Goal: Information Seeking & Learning: Check status

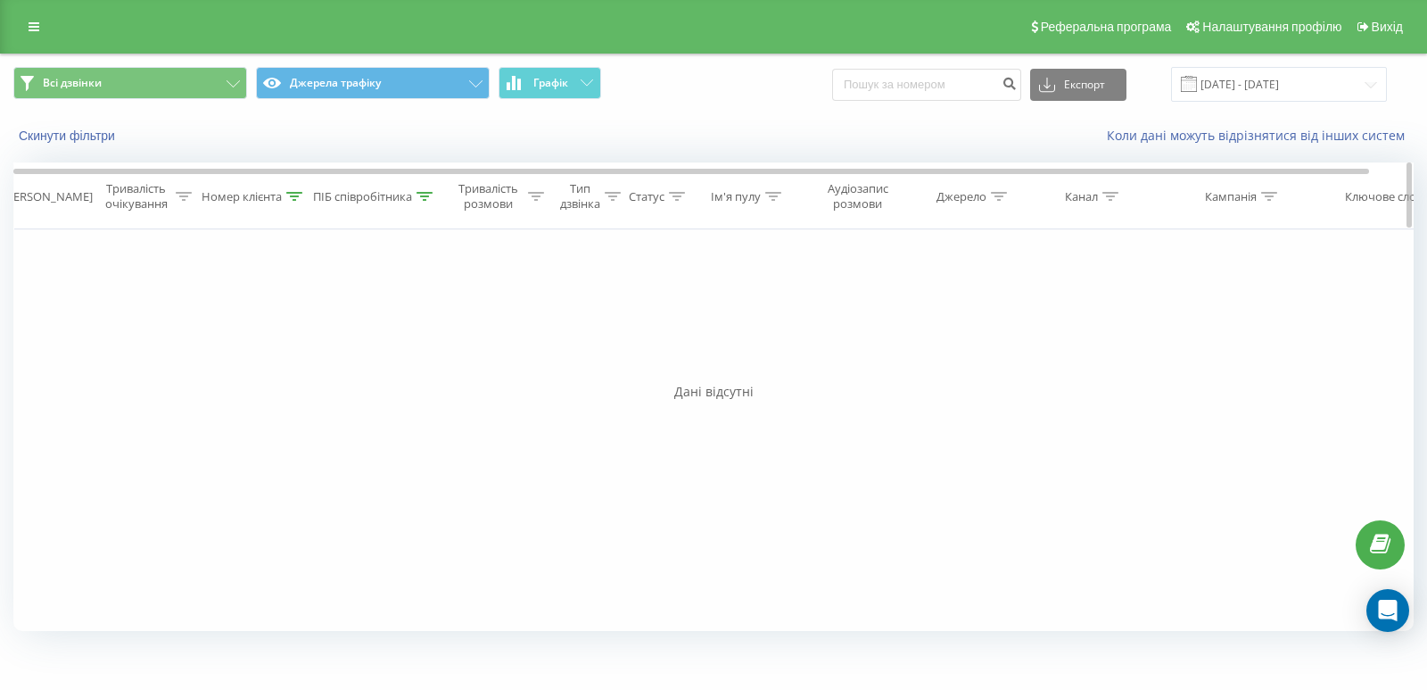
click at [252, 197] on div "Номер клієнта" at bounding box center [242, 196] width 80 height 15
click at [263, 318] on input "380936288238" at bounding box center [255, 324] width 157 height 31
paste input "99142866"
type input "380999142866"
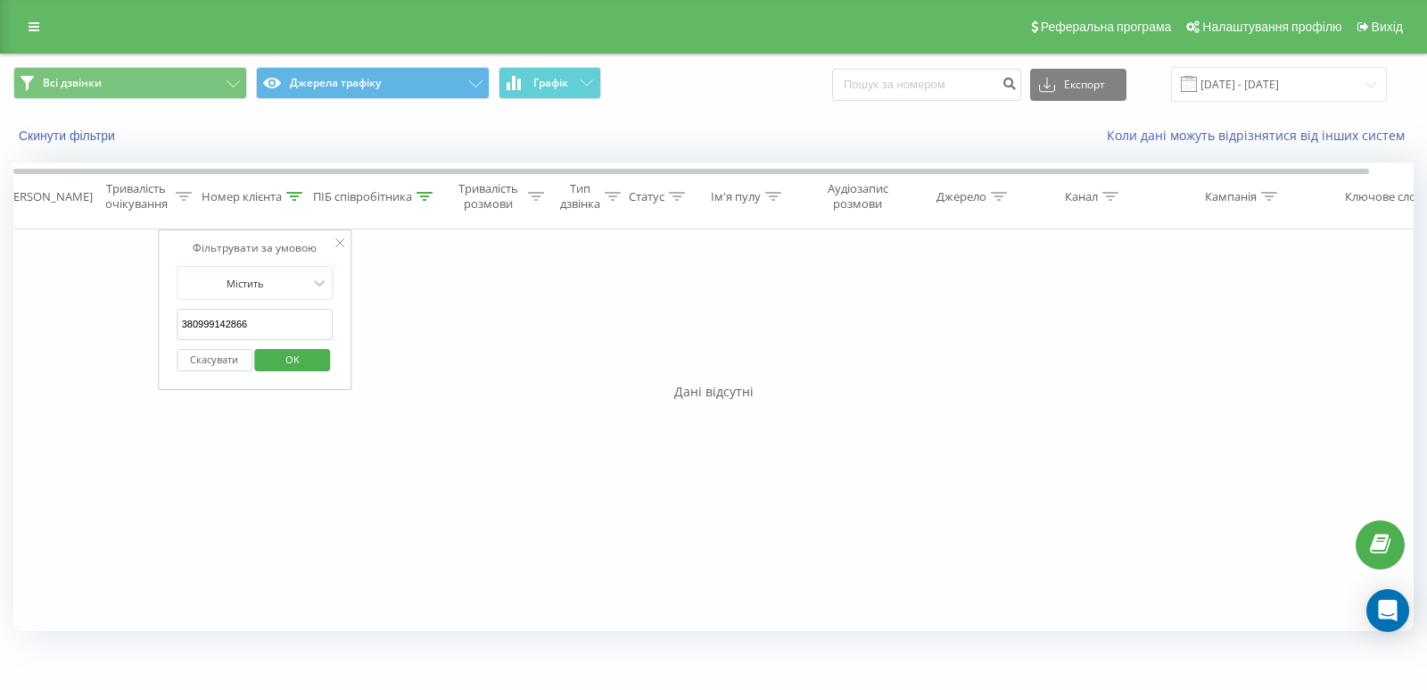
click at [303, 356] on span "OK" at bounding box center [293, 359] width 50 height 28
click at [380, 204] on div "ПІБ співробітника" at bounding box center [362, 196] width 99 height 15
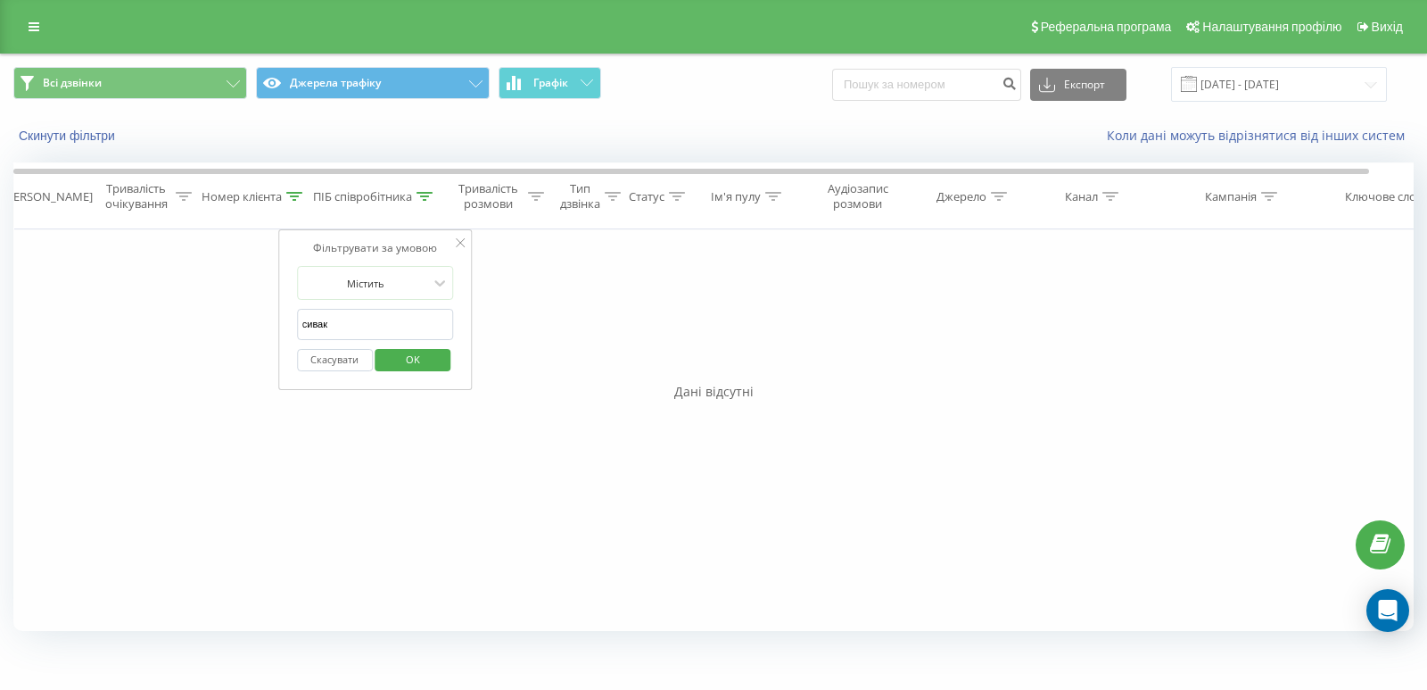
click at [314, 321] on input "сивак" at bounding box center [375, 324] width 157 height 31
click at [315, 322] on input "сивак" at bounding box center [375, 324] width 157 height 31
click button "OK" at bounding box center [414, 360] width 76 height 22
click at [1251, 83] on input "[DATE] - [DATE]" at bounding box center [1279, 84] width 216 height 35
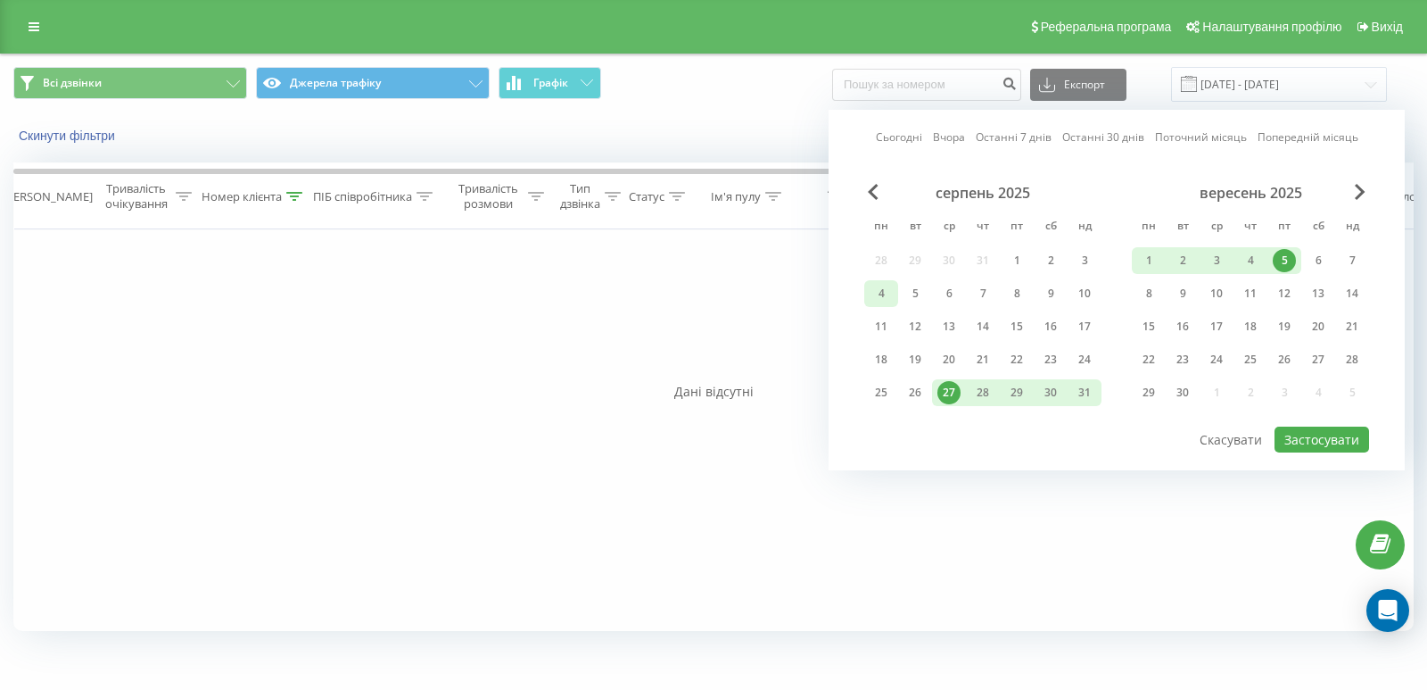
click at [880, 296] on div "4" at bounding box center [881, 293] width 23 height 23
click at [1160, 257] on div "1" at bounding box center [1148, 260] width 23 height 23
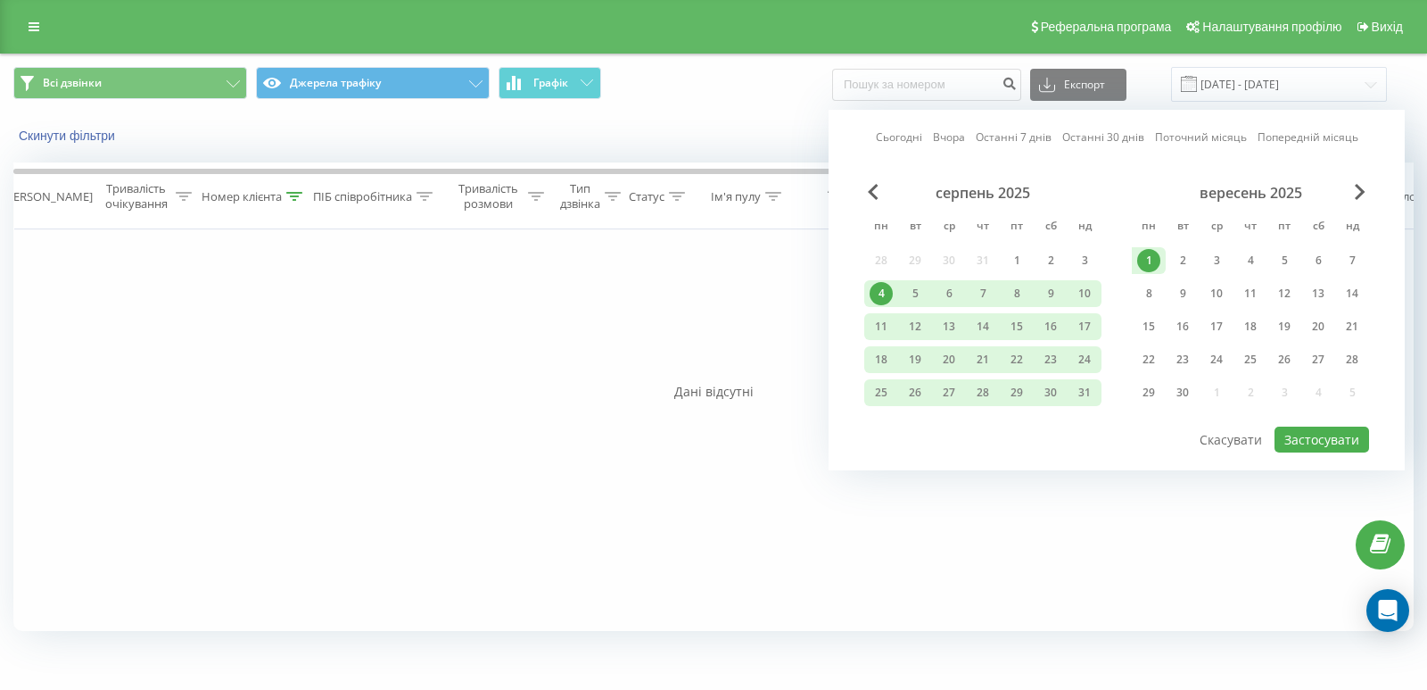
click at [1136, 264] on div "1" at bounding box center [1149, 260] width 34 height 27
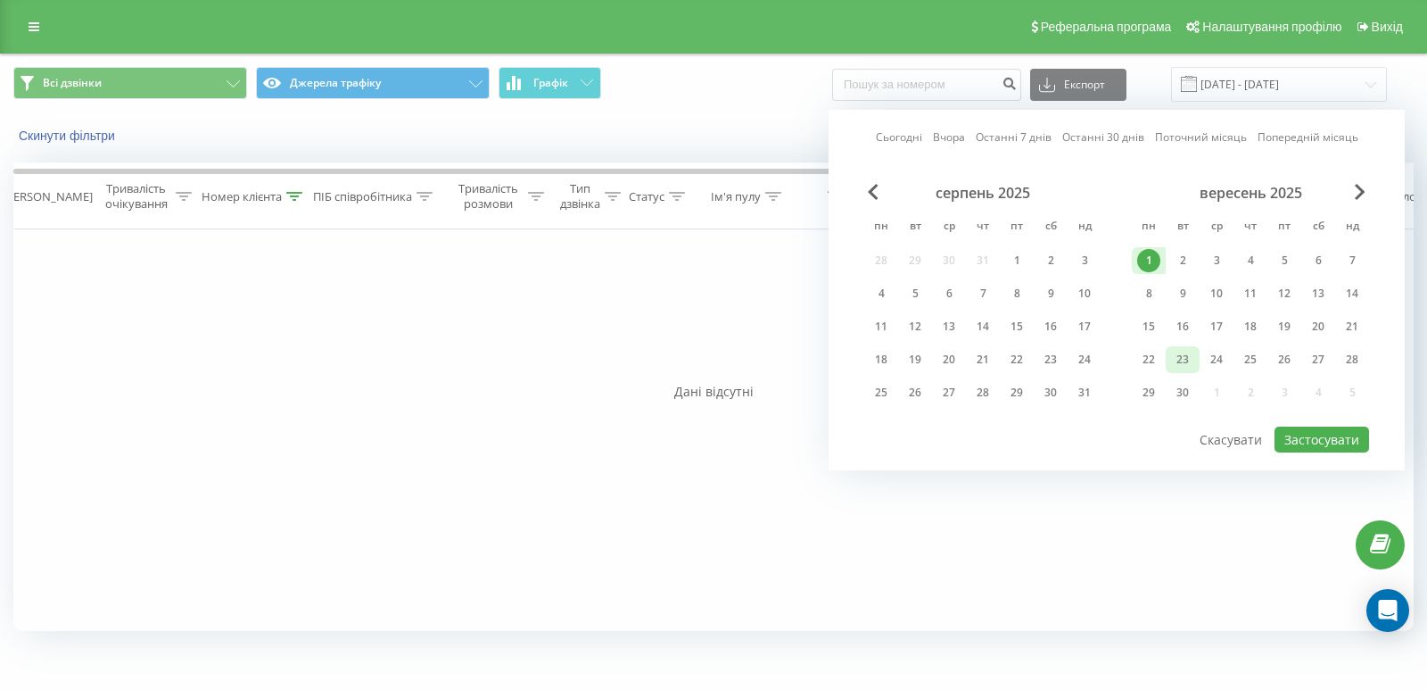
click at [1188, 362] on div "23" at bounding box center [1182, 359] width 23 height 23
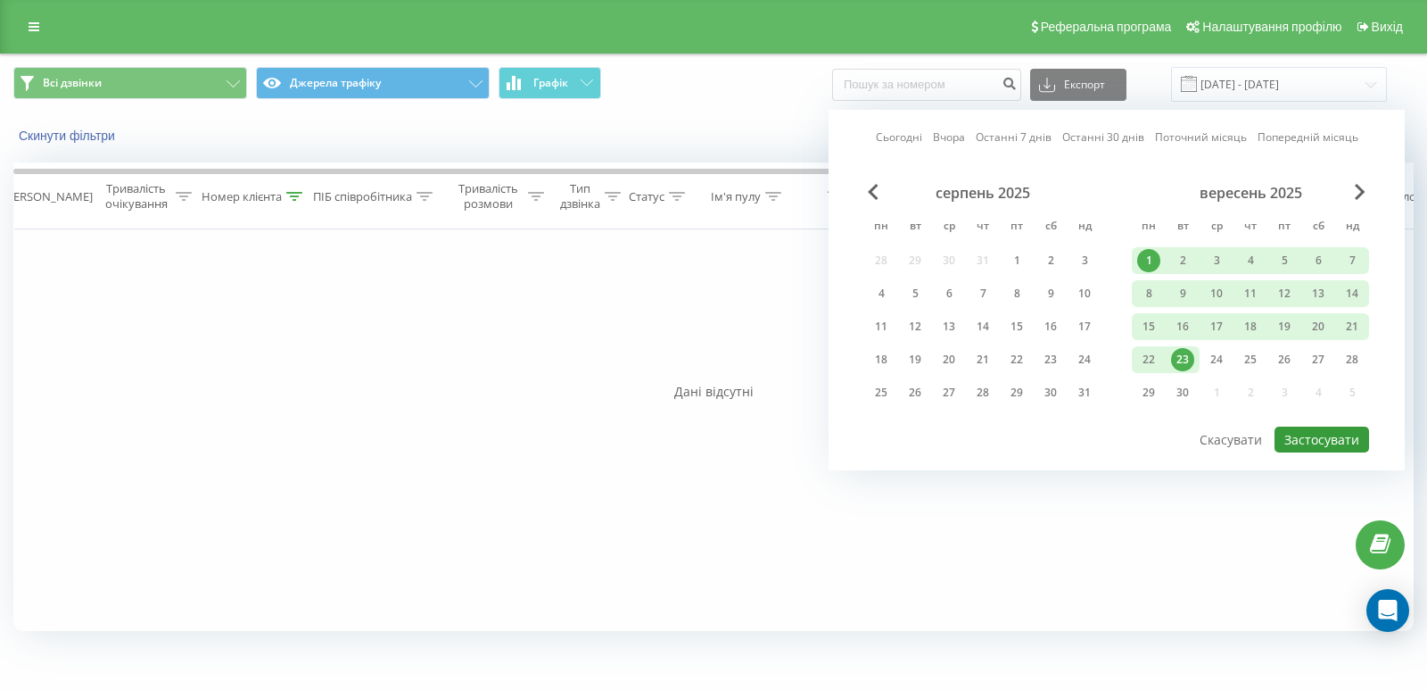
click at [1295, 434] on button "Застосувати" at bounding box center [1322, 439] width 95 height 26
type input "[DATE] - [DATE]"
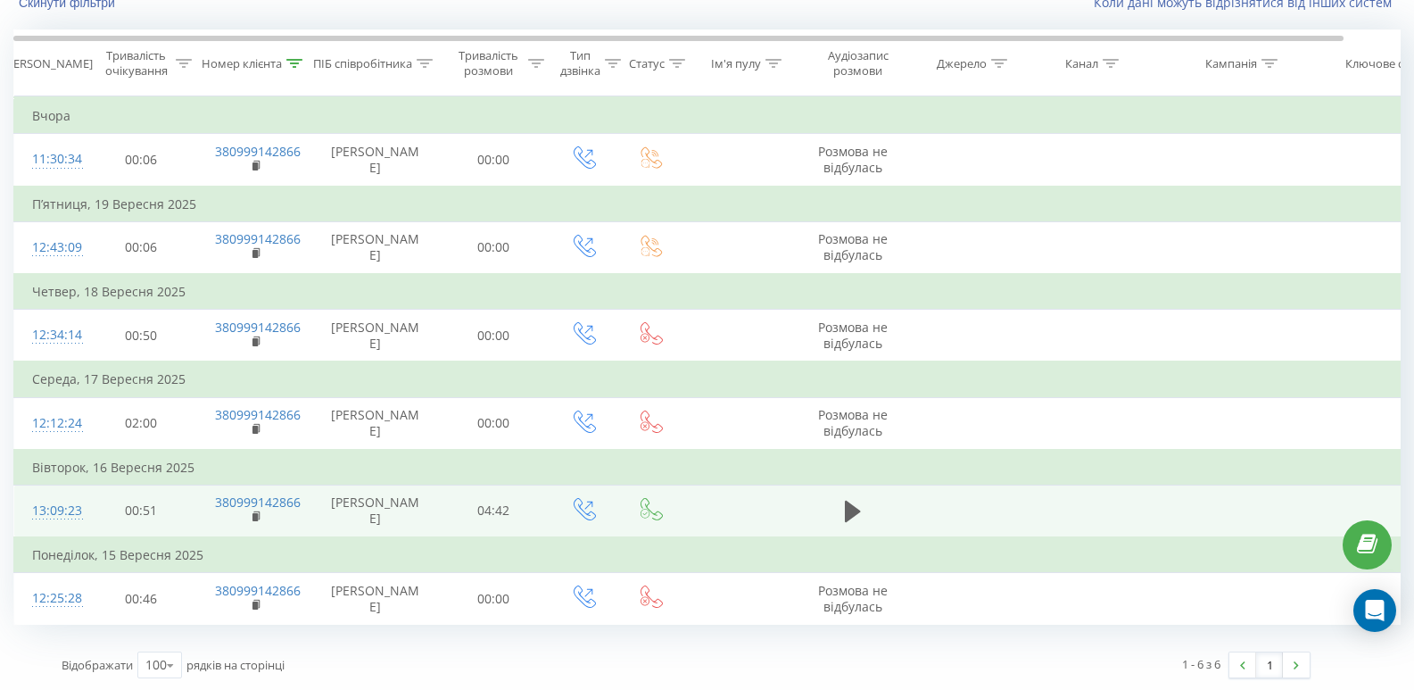
scroll to position [135, 0]
click at [840, 512] on button at bounding box center [852, 509] width 27 height 27
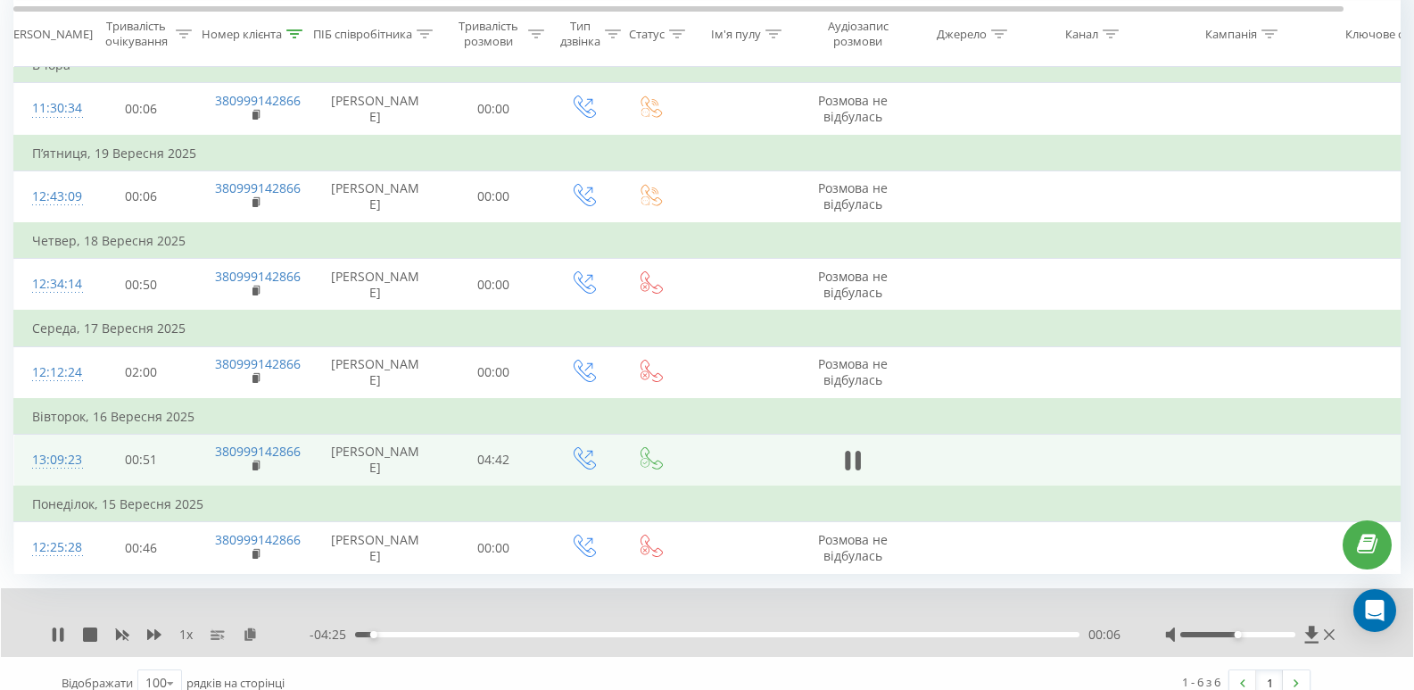
scroll to position [203, 0]
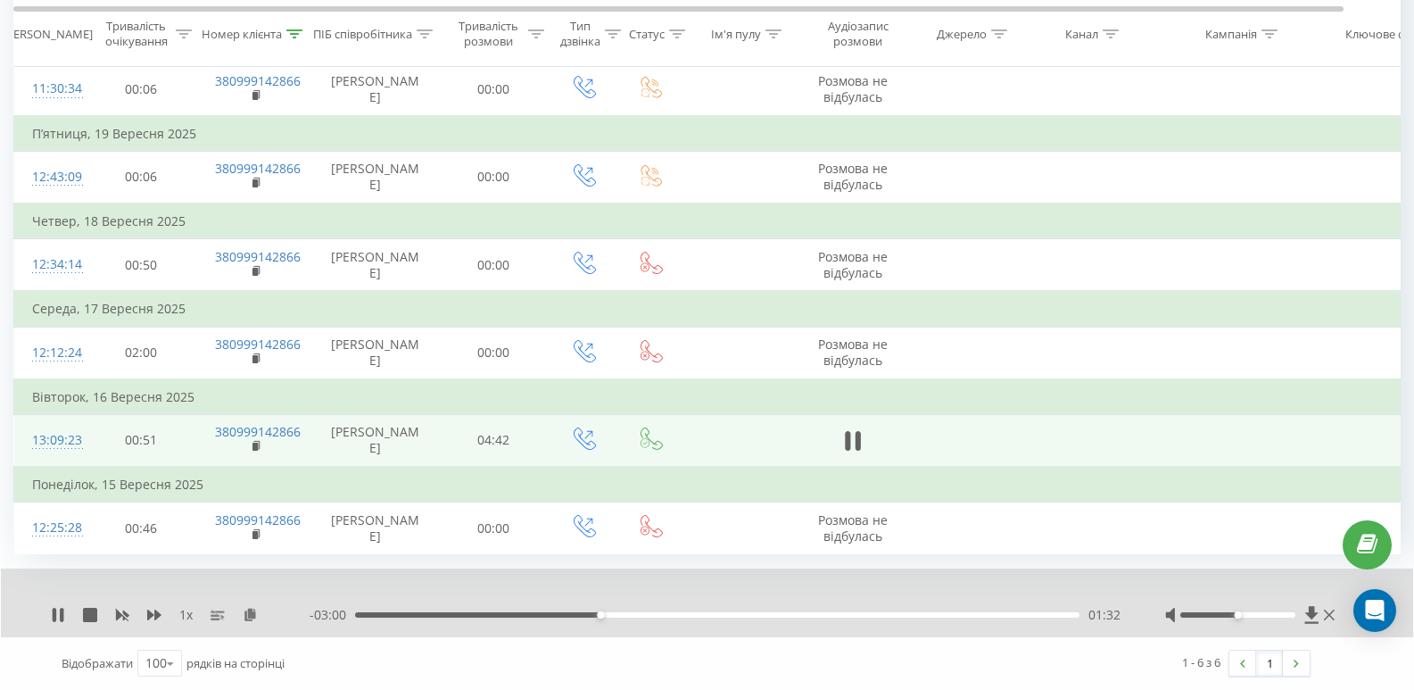
click at [756, 616] on div "01:32" at bounding box center [717, 614] width 724 height 5
click at [844, 614] on div "03:03" at bounding box center [717, 614] width 724 height 5
click at [937, 614] on div "00:00" at bounding box center [717, 614] width 724 height 5
click at [940, 615] on div "00:00" at bounding box center [717, 614] width 724 height 5
click at [1035, 611] on div "- 00:42 03:49 03:49" at bounding box center [715, 615] width 811 height 18
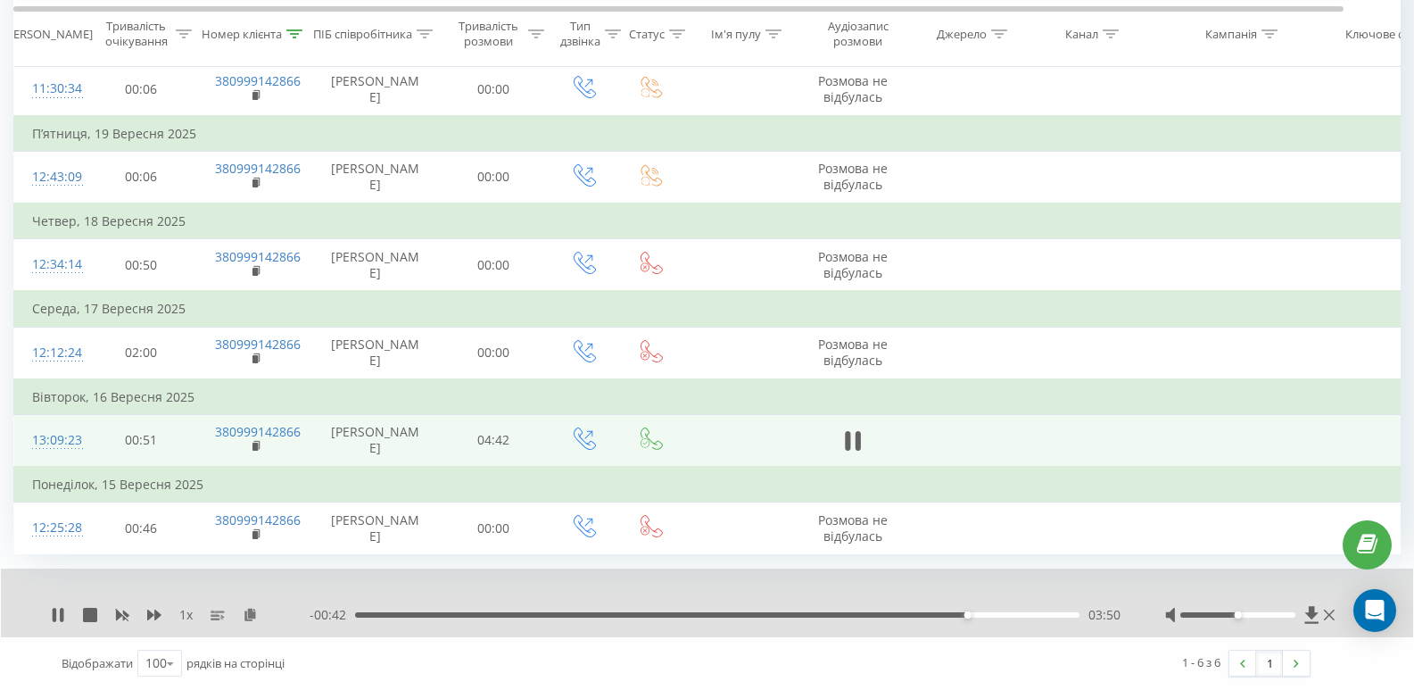
click at [1041, 615] on div "03:50" at bounding box center [717, 614] width 724 height 5
click at [1061, 614] on div "04:25" at bounding box center [717, 614] width 724 height 5
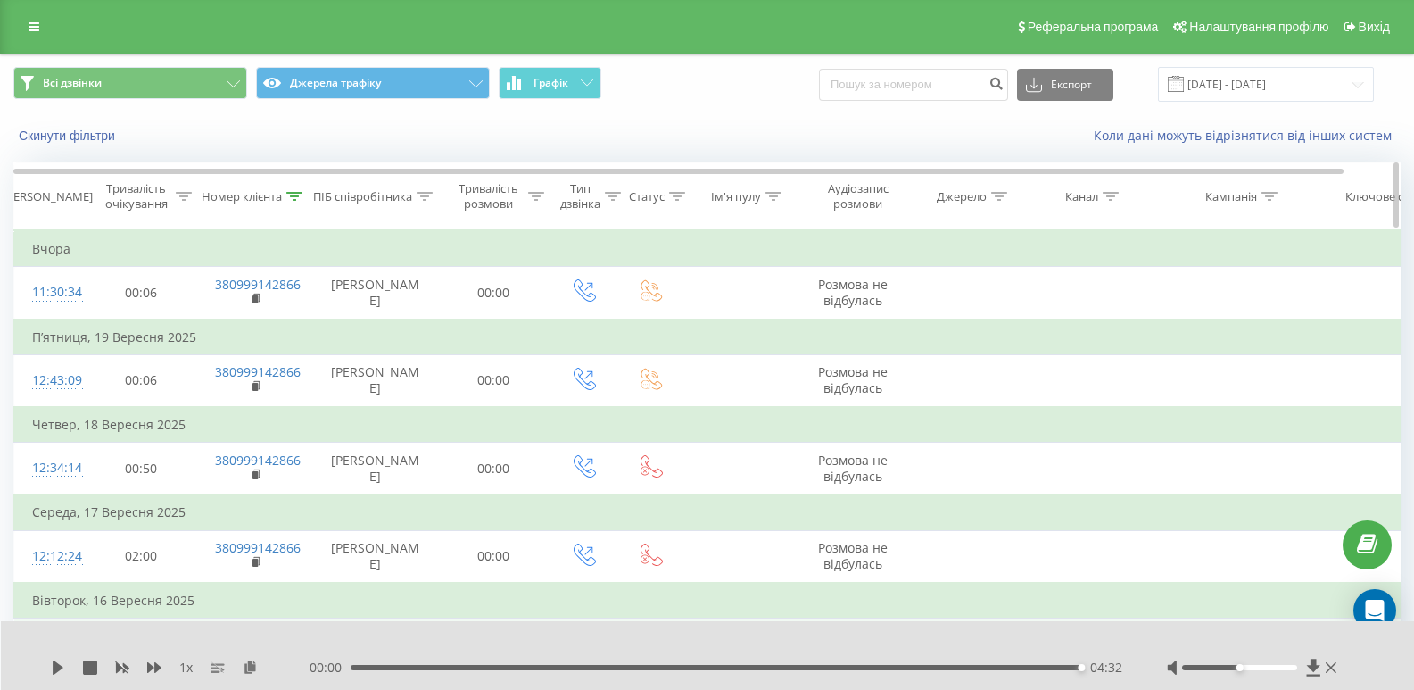
click at [225, 200] on div "Номер клієнта" at bounding box center [242, 196] width 80 height 15
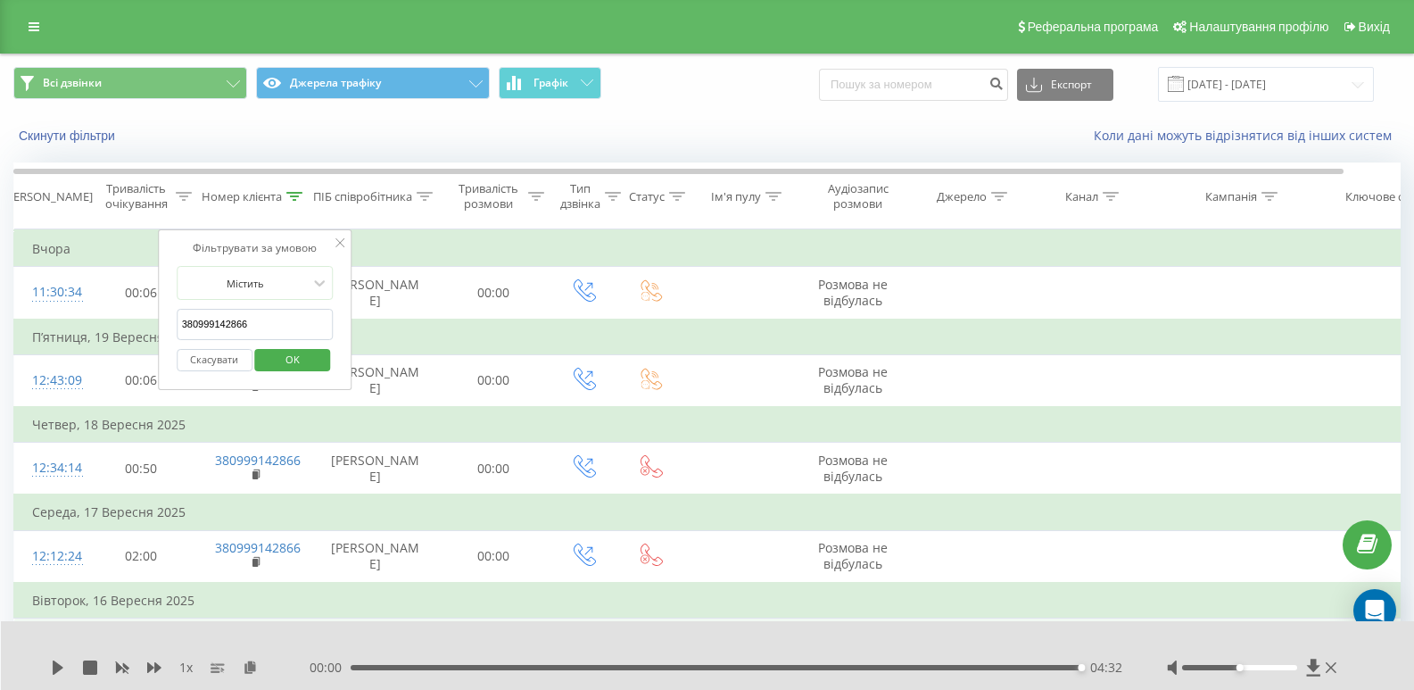
click at [241, 314] on input "380999142866" at bounding box center [255, 324] width 157 height 31
click button "OK" at bounding box center [293, 360] width 76 height 22
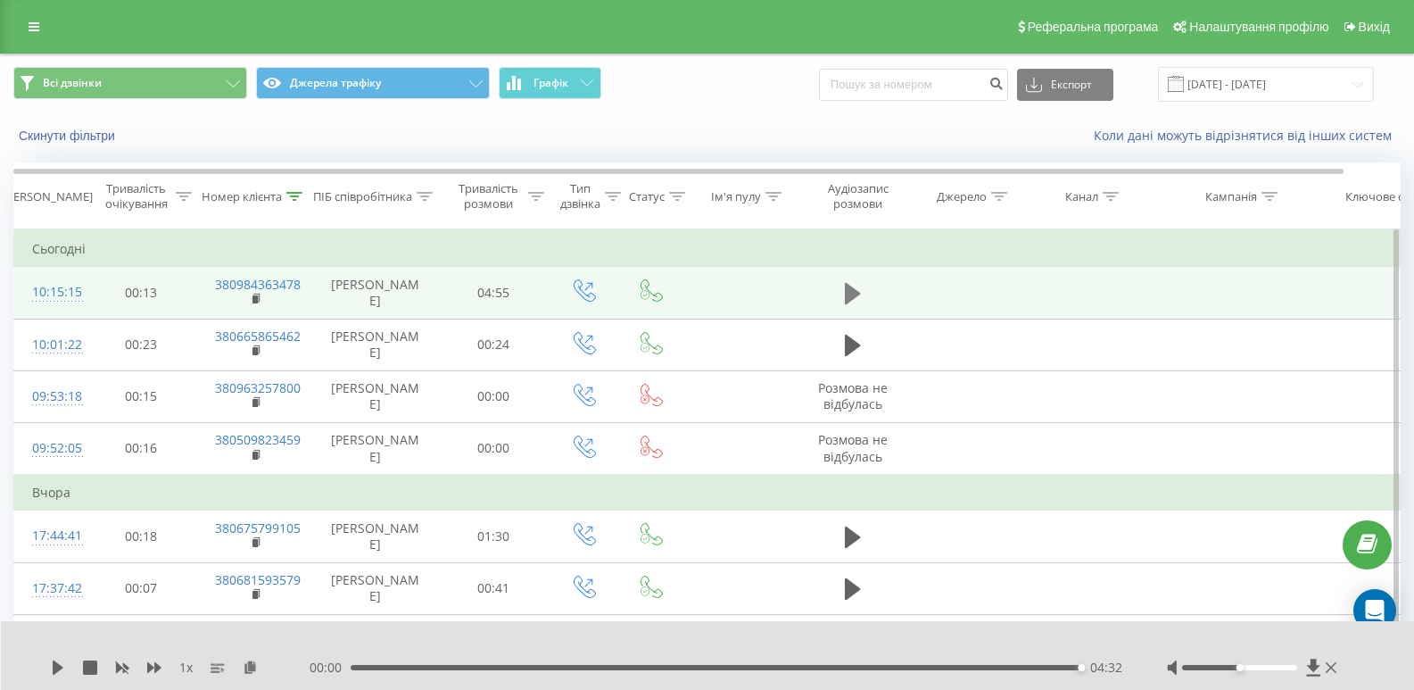
click at [862, 293] on button at bounding box center [852, 293] width 27 height 27
click at [404, 670] on div "- 04:46 00:02 00:02" at bounding box center [716, 667] width 813 height 18
click at [415, 666] on div "00:03" at bounding box center [718, 667] width 726 height 5
click at [467, 667] on div "00:44" at bounding box center [718, 667] width 726 height 5
click at [511, 665] on div "00:45" at bounding box center [718, 667] width 726 height 5
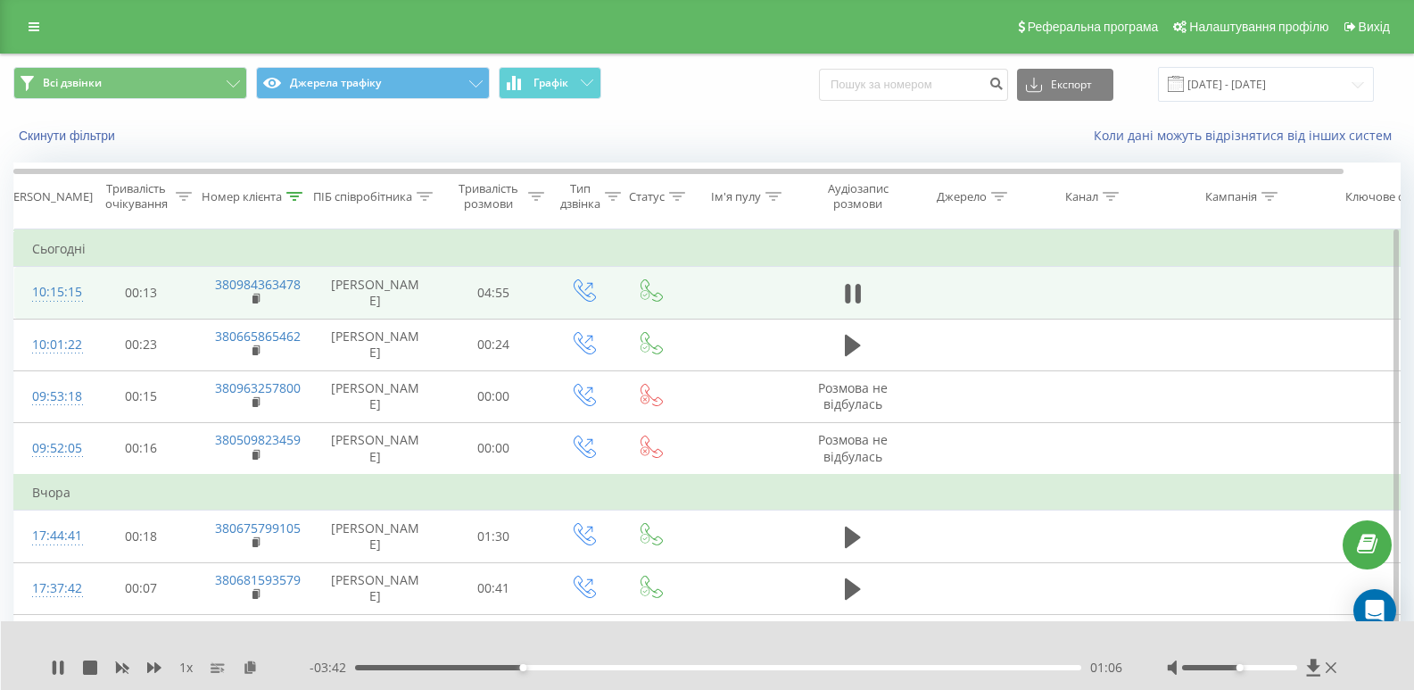
click at [574, 667] on div "01:06" at bounding box center [718, 667] width 726 height 5
click at [463, 665] on div "00:43" at bounding box center [718, 667] width 726 height 5
click at [431, 665] on div "00:44" at bounding box center [718, 667] width 726 height 5
click at [411, 665] on div "00:22" at bounding box center [718, 667] width 726 height 5
click at [63, 665] on div "1 x" at bounding box center [180, 667] width 259 height 18
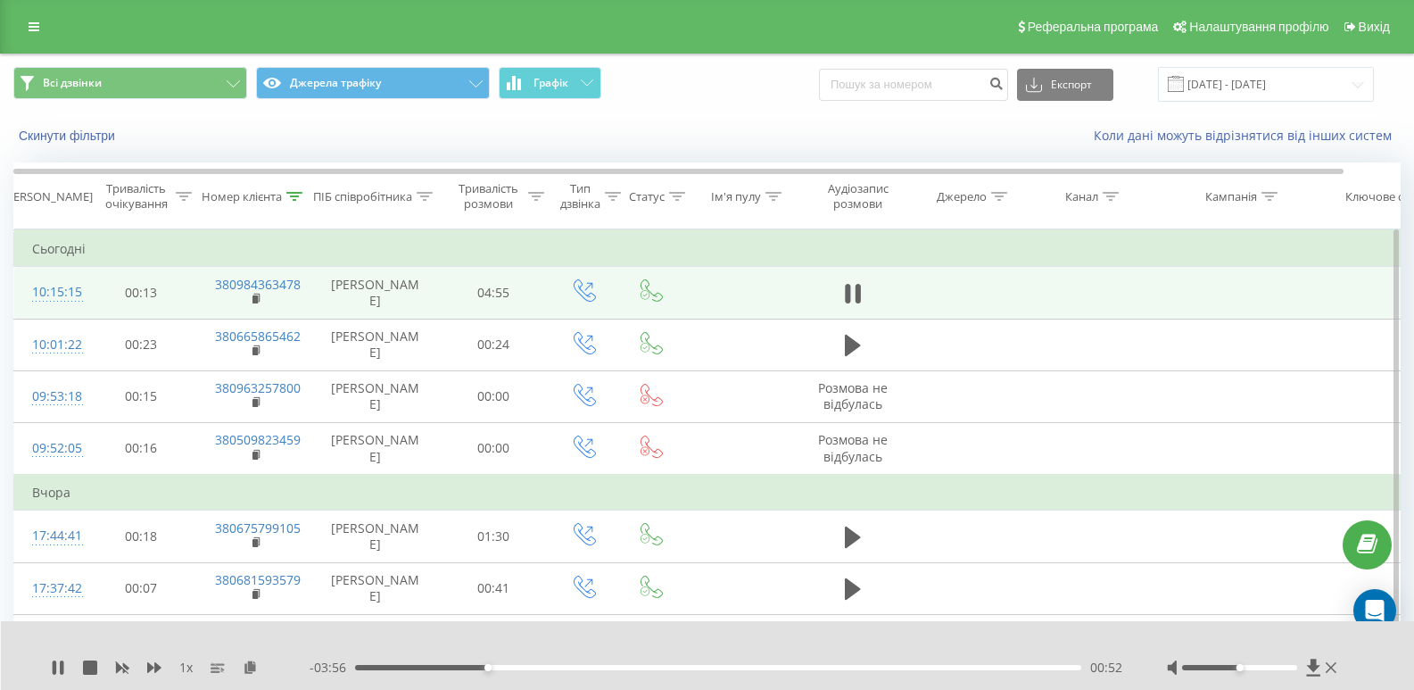
click at [69, 660] on div "1 x" at bounding box center [180, 667] width 259 height 18
click at [61, 666] on icon at bounding box center [62, 667] width 4 height 14
click at [264, 196] on div "Номер клієнта" at bounding box center [242, 196] width 80 height 15
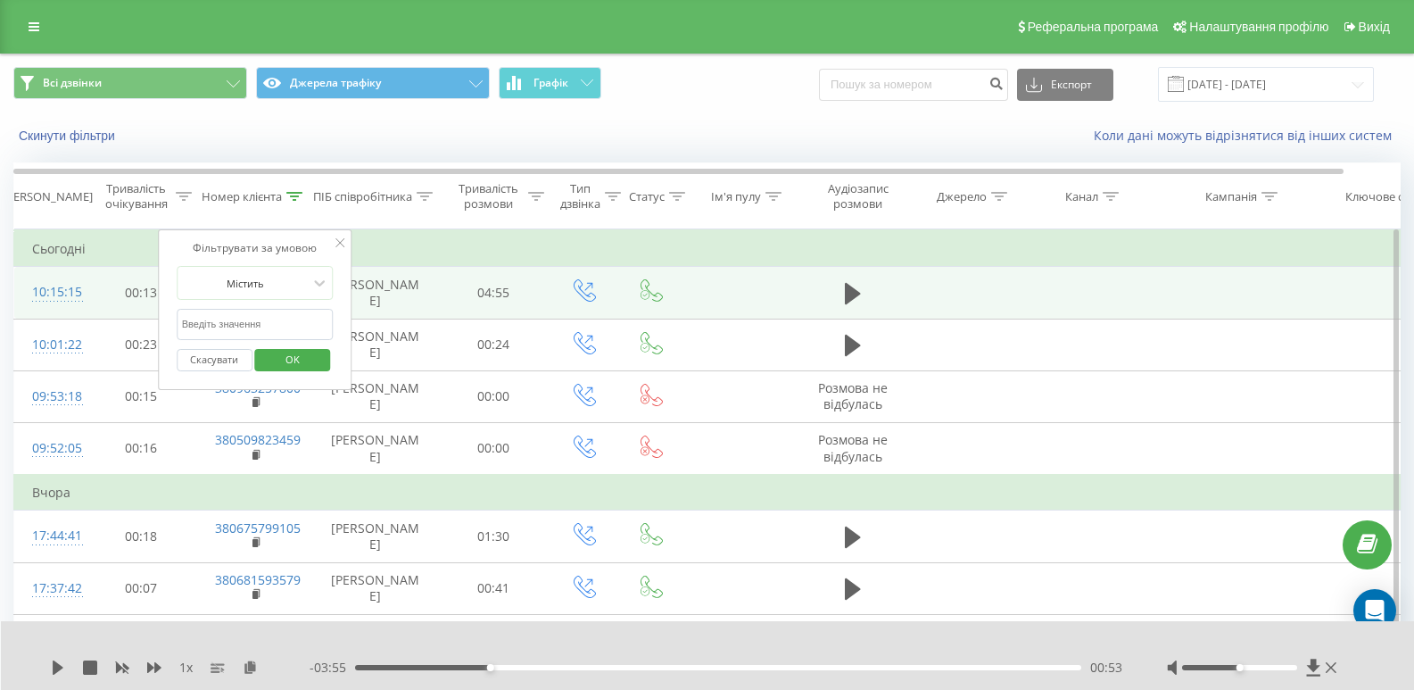
click at [293, 302] on form "Містить Скасувати OK" at bounding box center [255, 323] width 157 height 114
click at [293, 312] on input "text" at bounding box center [255, 324] width 157 height 31
paste input "380977590276"
type input "380977590276"
click at [312, 356] on span "OK" at bounding box center [293, 359] width 50 height 28
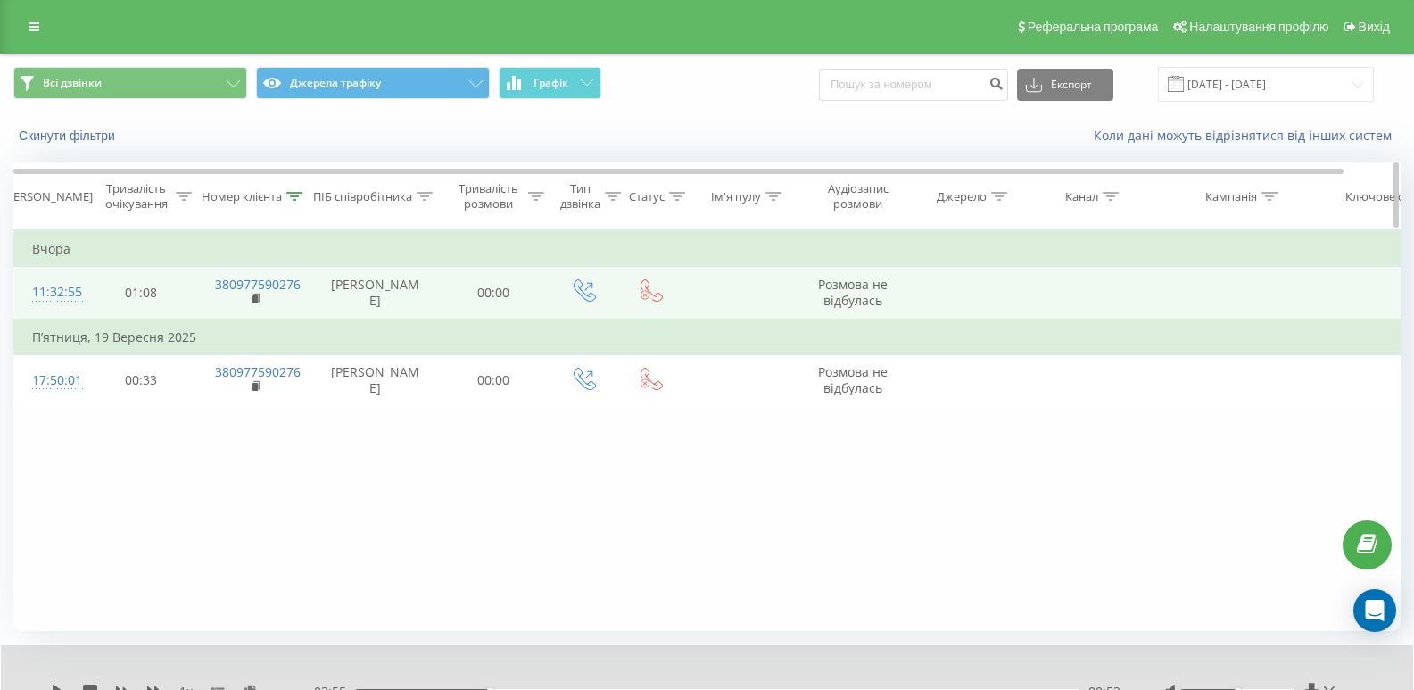
click at [200, 189] on div "Номер клієнта" at bounding box center [255, 196] width 116 height 15
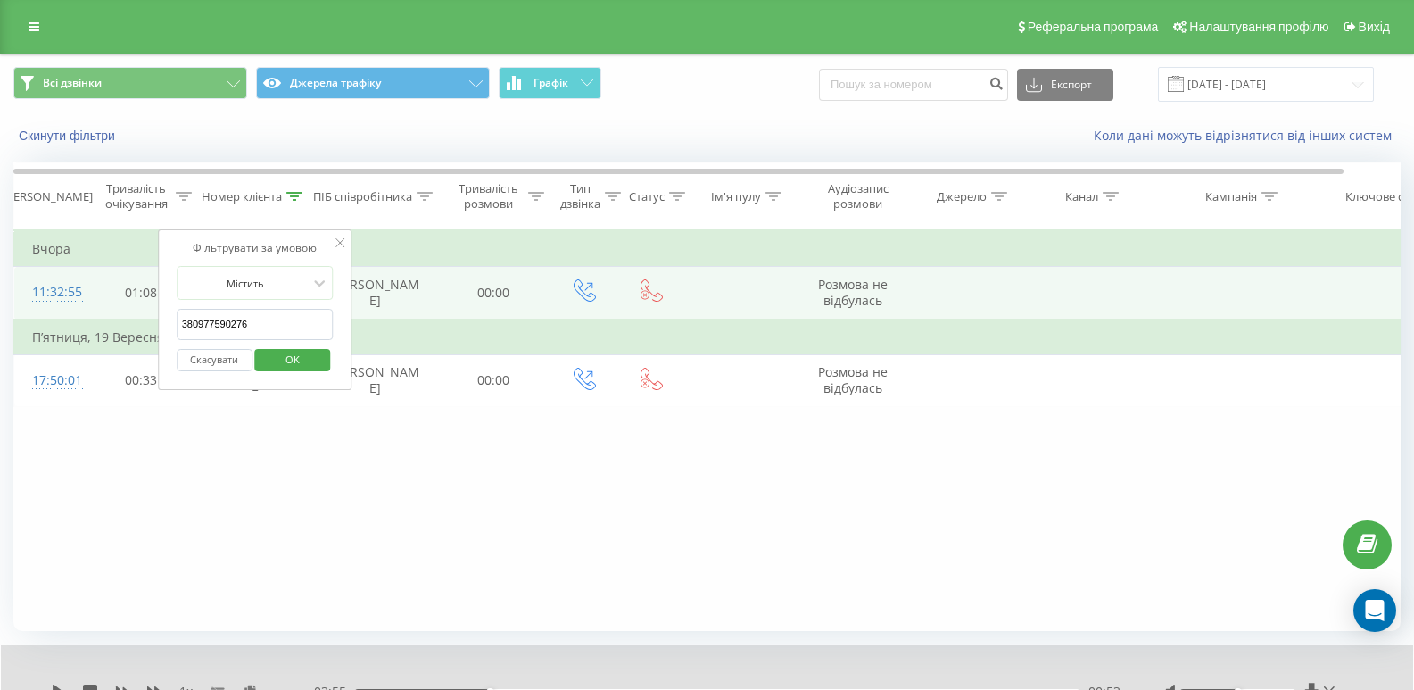
click at [233, 323] on input "380977590276" at bounding box center [255, 324] width 157 height 31
click button "OK" at bounding box center [293, 360] width 76 height 22
